Goal: Task Accomplishment & Management: Complete application form

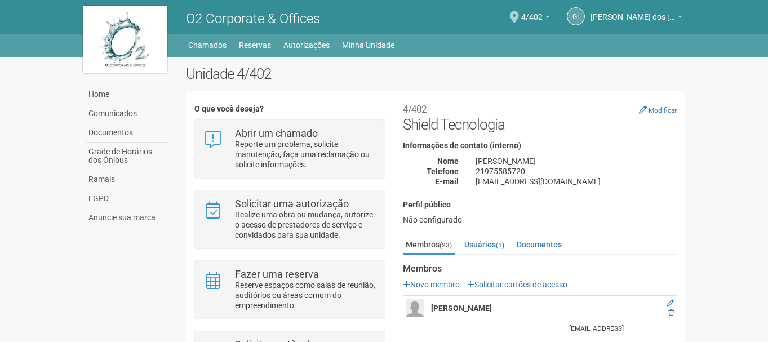
scroll to position [81, 0]
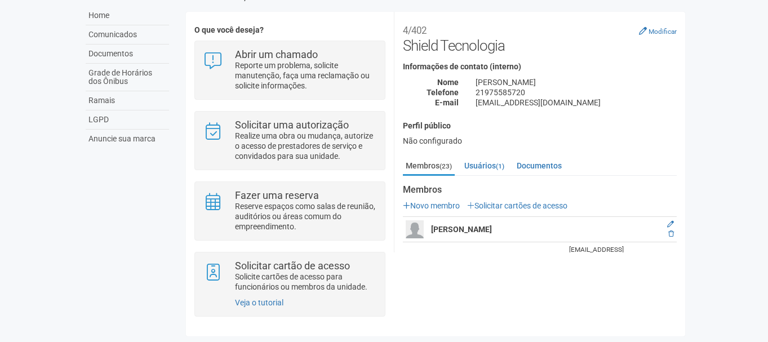
click at [415, 83] on div "Nome" at bounding box center [431, 82] width 73 height 10
click at [550, 285] on div "O que você deseja? Abrir um chamado Reporte um problema, solicite manutenção, f…" at bounding box center [436, 173] width 500 height 307
drag, startPoint x: 760, startPoint y: 40, endPoint x: 765, endPoint y: 111, distance: 71.2
click at [765, 111] on body "Aguarde... O2 Corporate & Offices GL [PERSON_NAME] dos [PERSON_NAME] [PERSON_NA…" at bounding box center [384, 92] width 768 height 342
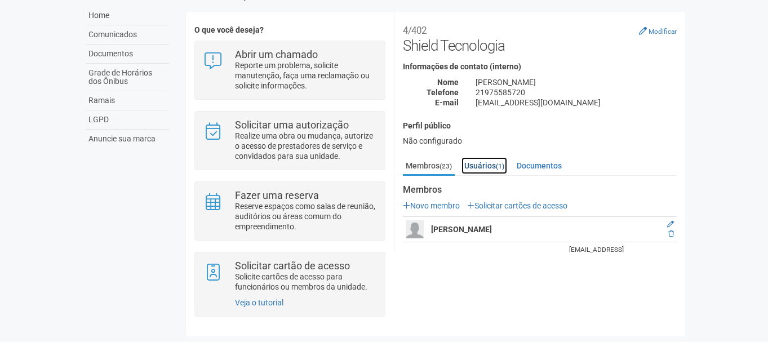
click at [495, 168] on link "Usuários (1)" at bounding box center [485, 165] width 46 height 17
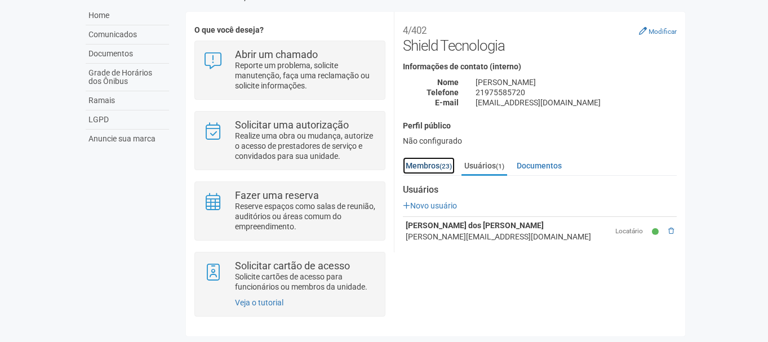
click at [436, 163] on link "Membros (23)" at bounding box center [429, 165] width 52 height 17
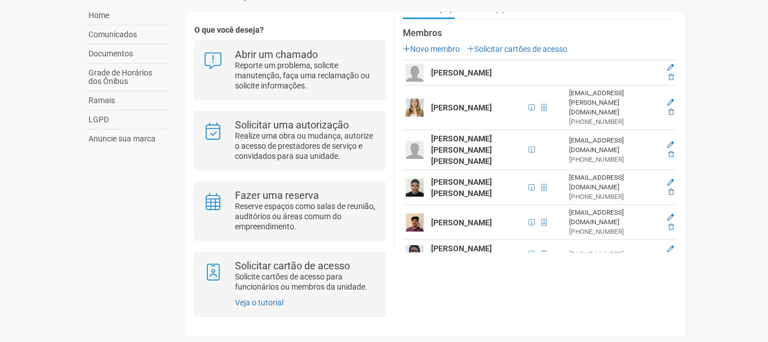
scroll to position [151, 0]
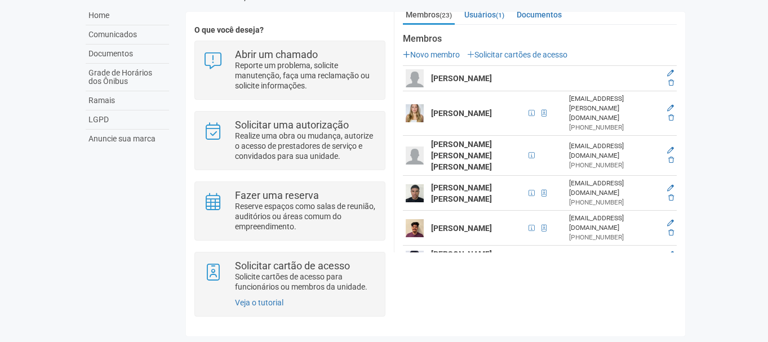
drag, startPoint x: 684, startPoint y: 95, endPoint x: 686, endPoint y: 58, distance: 37.3
click at [686, 58] on div "Unidade 4/402 O que você deseja? Abrir um chamado Reporte um problema, solicite…" at bounding box center [436, 163] width 517 height 355
drag, startPoint x: 687, startPoint y: 58, endPoint x: 754, endPoint y: 136, distance: 102.3
click at [754, 136] on body "Aguarde... O2 Corporate & Offices GL [PERSON_NAME] dos Reis [PERSON_NAME] dos R…" at bounding box center [384, 92] width 768 height 342
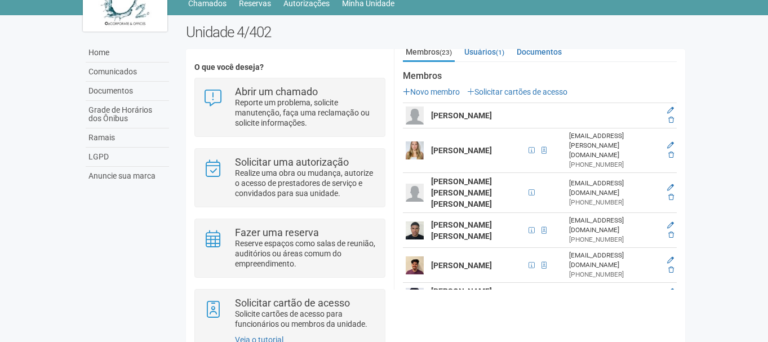
scroll to position [41, 0]
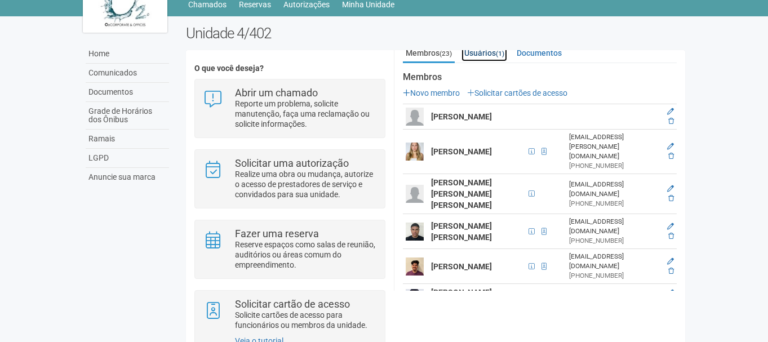
click at [490, 54] on link "Usuários (1)" at bounding box center [485, 53] width 46 height 17
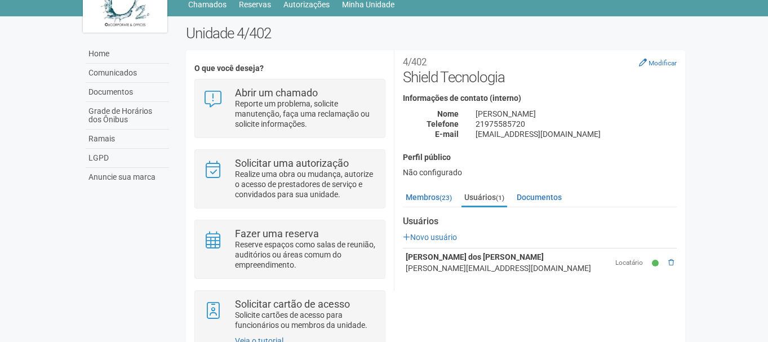
scroll to position [7, 0]
drag, startPoint x: 684, startPoint y: 122, endPoint x: 769, endPoint y: 94, distance: 90.2
click at [768, 94] on html "Aguarde... O2 Corporate & Offices GL [PERSON_NAME] dos Reis [PERSON_NAME] dos R…" at bounding box center [384, 130] width 768 height 342
click at [763, 156] on body "Aguarde... O2 Corporate & Offices GL [PERSON_NAME] dos Reis [PERSON_NAME] dos R…" at bounding box center [384, 130] width 768 height 342
click at [435, 201] on link "Membros (23)" at bounding box center [429, 197] width 52 height 17
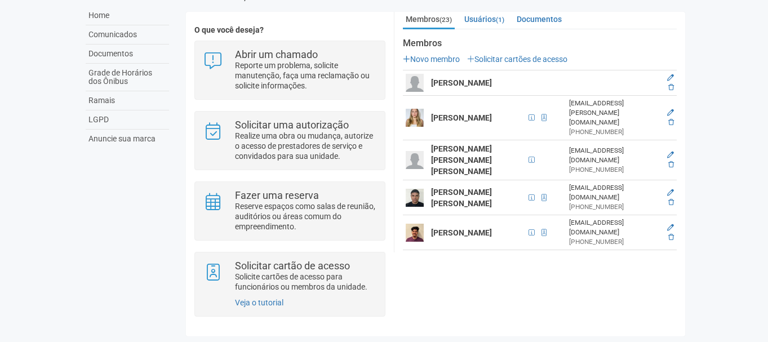
scroll to position [141, 0]
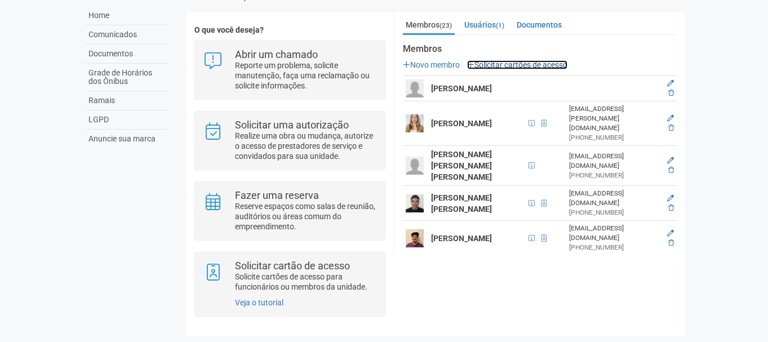
click at [565, 63] on link "Solicitar cartões de acesso" at bounding box center [517, 64] width 100 height 9
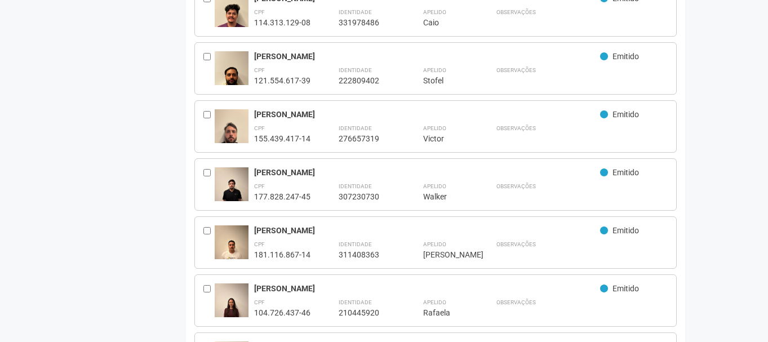
scroll to position [895, 0]
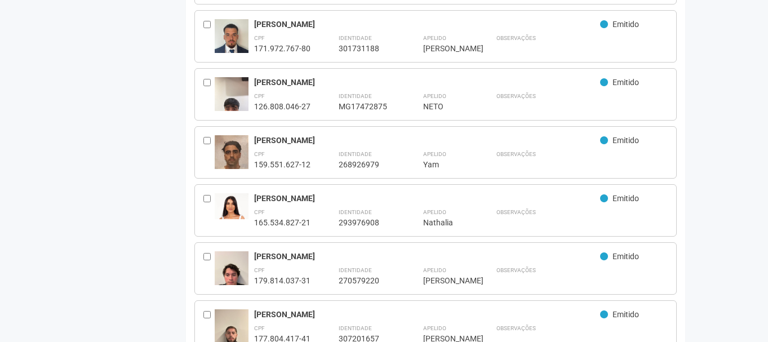
scroll to position [452, 0]
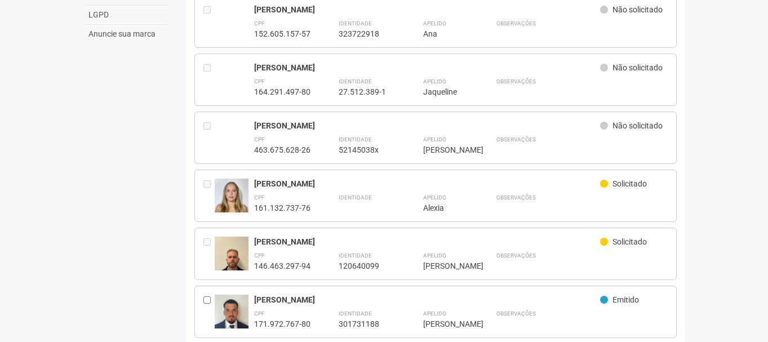
scroll to position [179, 0]
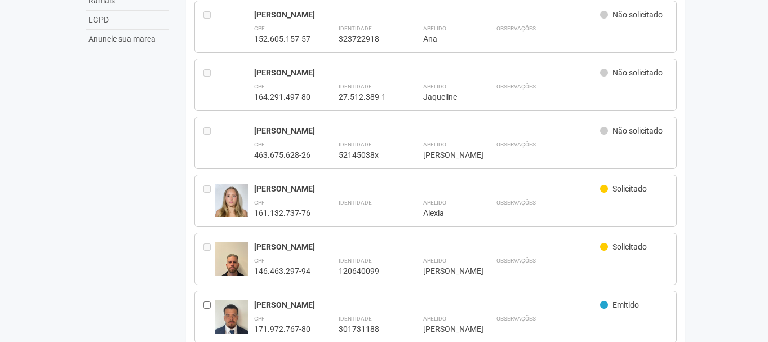
drag, startPoint x: 767, startPoint y: 74, endPoint x: 768, endPoint y: 63, distance: 11.3
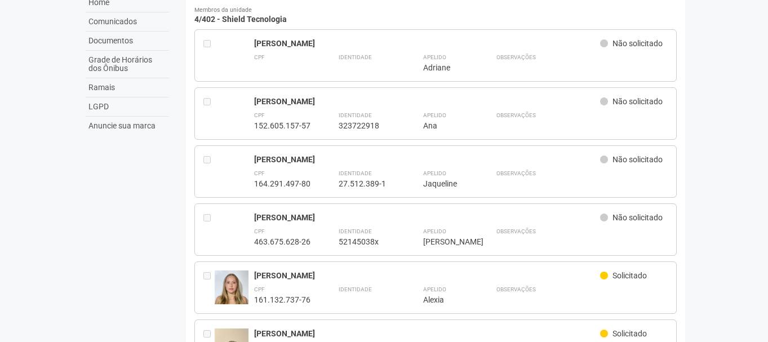
scroll to position [87, 0]
